Goal: Transaction & Acquisition: Purchase product/service

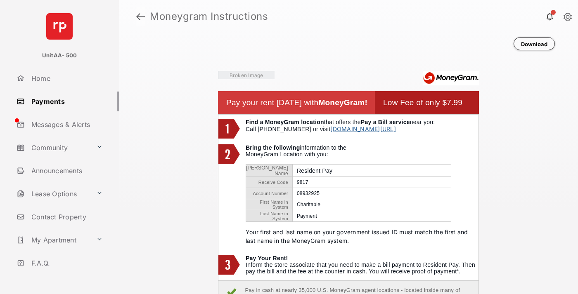
click at [140, 17] on link at bounding box center [140, 17] width 9 height 20
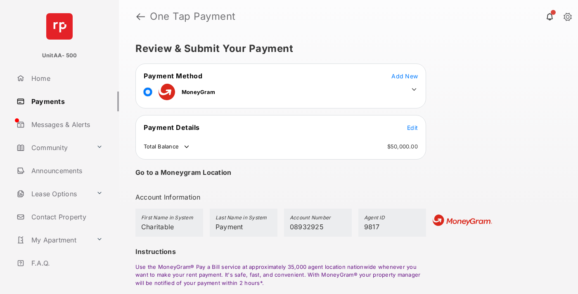
click at [412, 127] on span "Edit" at bounding box center [412, 127] width 11 height 7
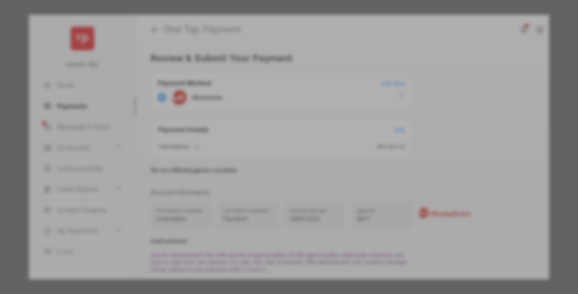
click at [274, 162] on div "Other Amount" at bounding box center [274, 166] width 134 height 14
type input "****"
click at [261, 220] on button "Save" at bounding box center [260, 218] width 41 height 20
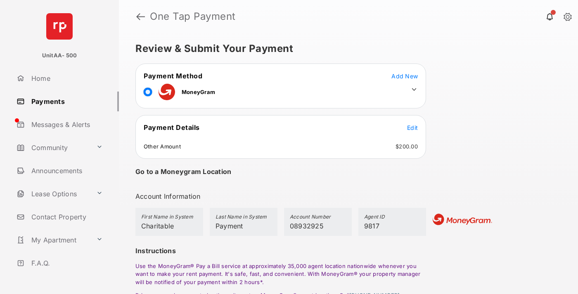
click at [414, 90] on icon at bounding box center [413, 89] width 7 height 7
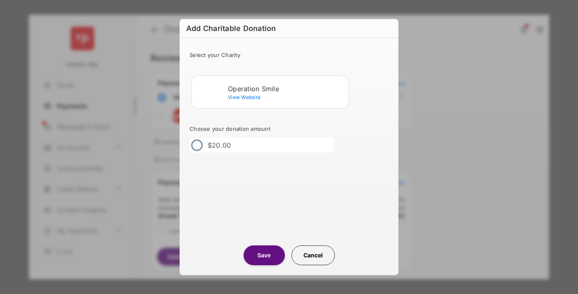
click at [286, 88] on div "Operation Smile" at bounding box center [286, 88] width 117 height 7
click at [264, 255] on button "Save" at bounding box center [263, 255] width 41 height 20
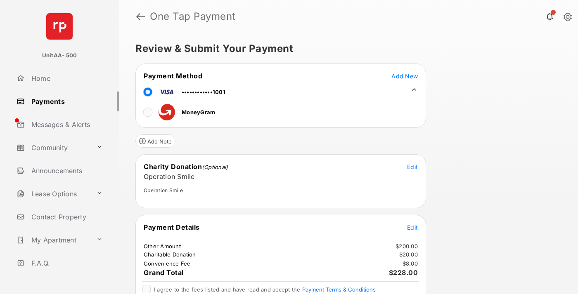
click at [412, 227] on span "Edit" at bounding box center [412, 227] width 11 height 7
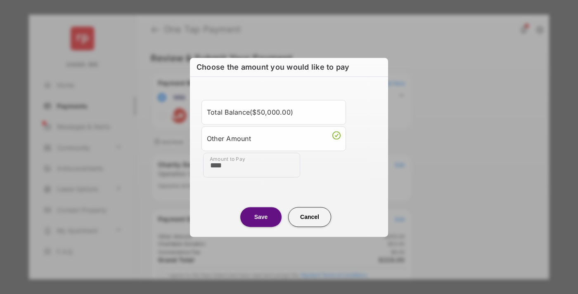
click at [261, 217] on button "Save" at bounding box center [260, 217] width 41 height 20
